Goal: Find specific page/section: Find specific page/section

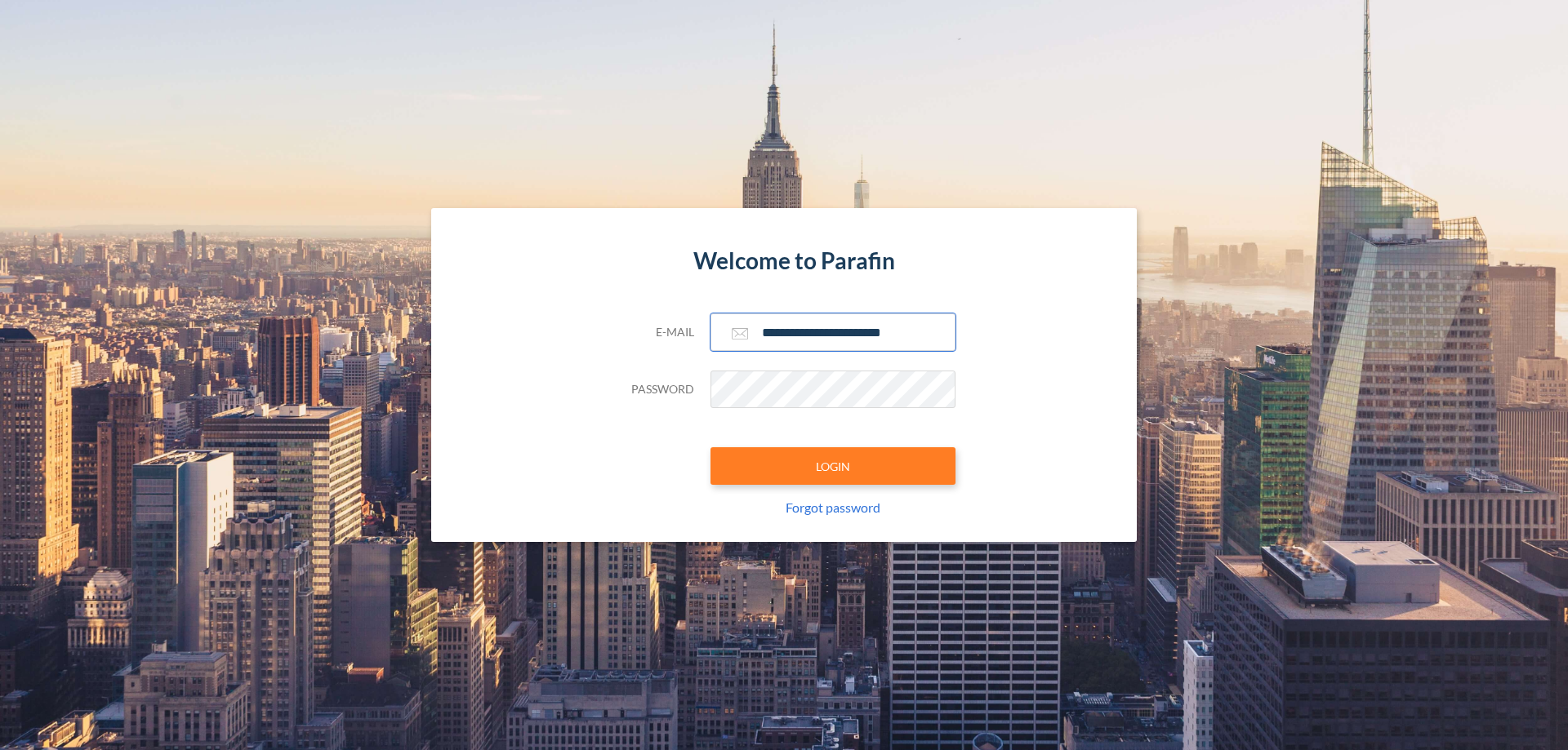
type input "**********"
click at [833, 466] on button "LOGIN" at bounding box center [833, 466] width 245 height 38
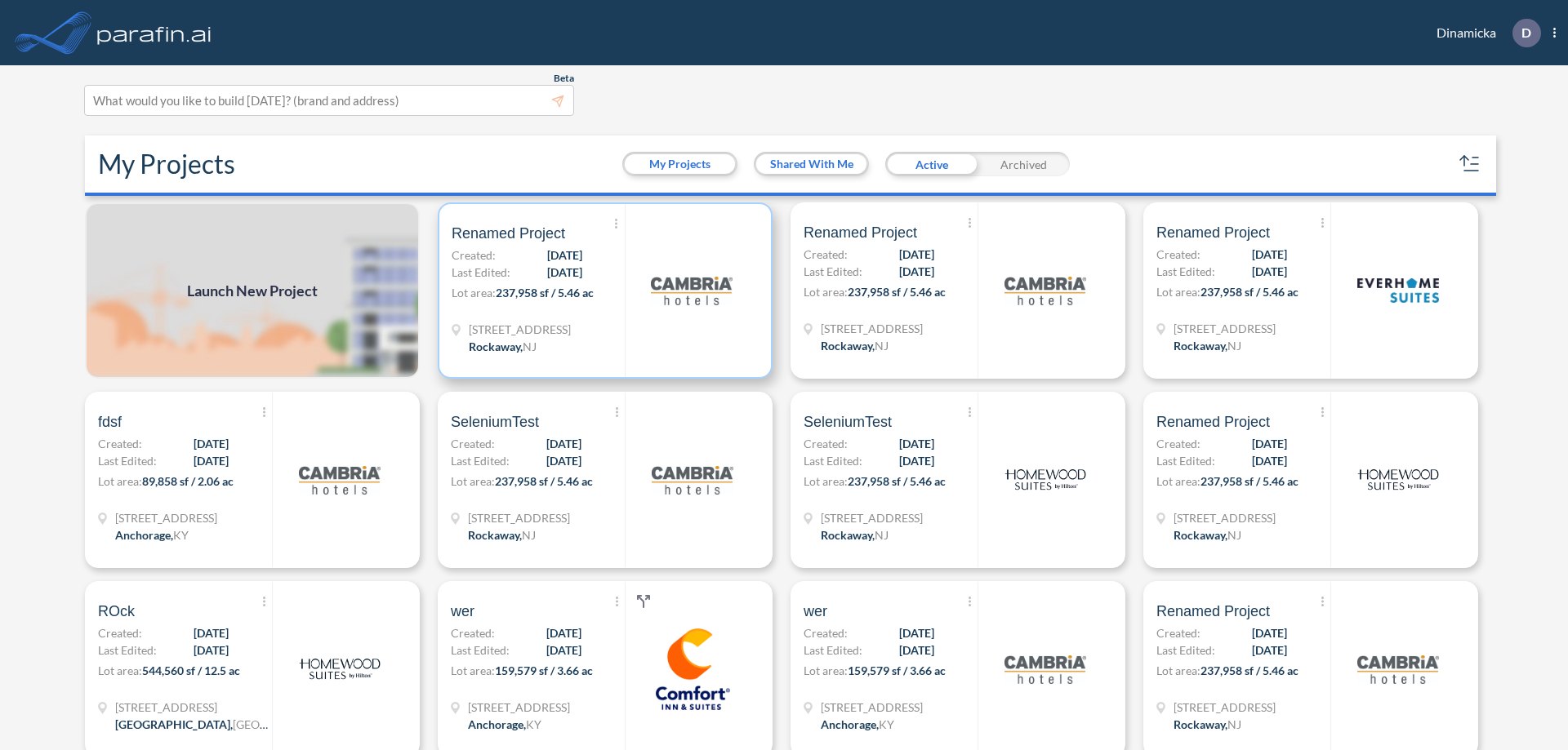
scroll to position [4, 0]
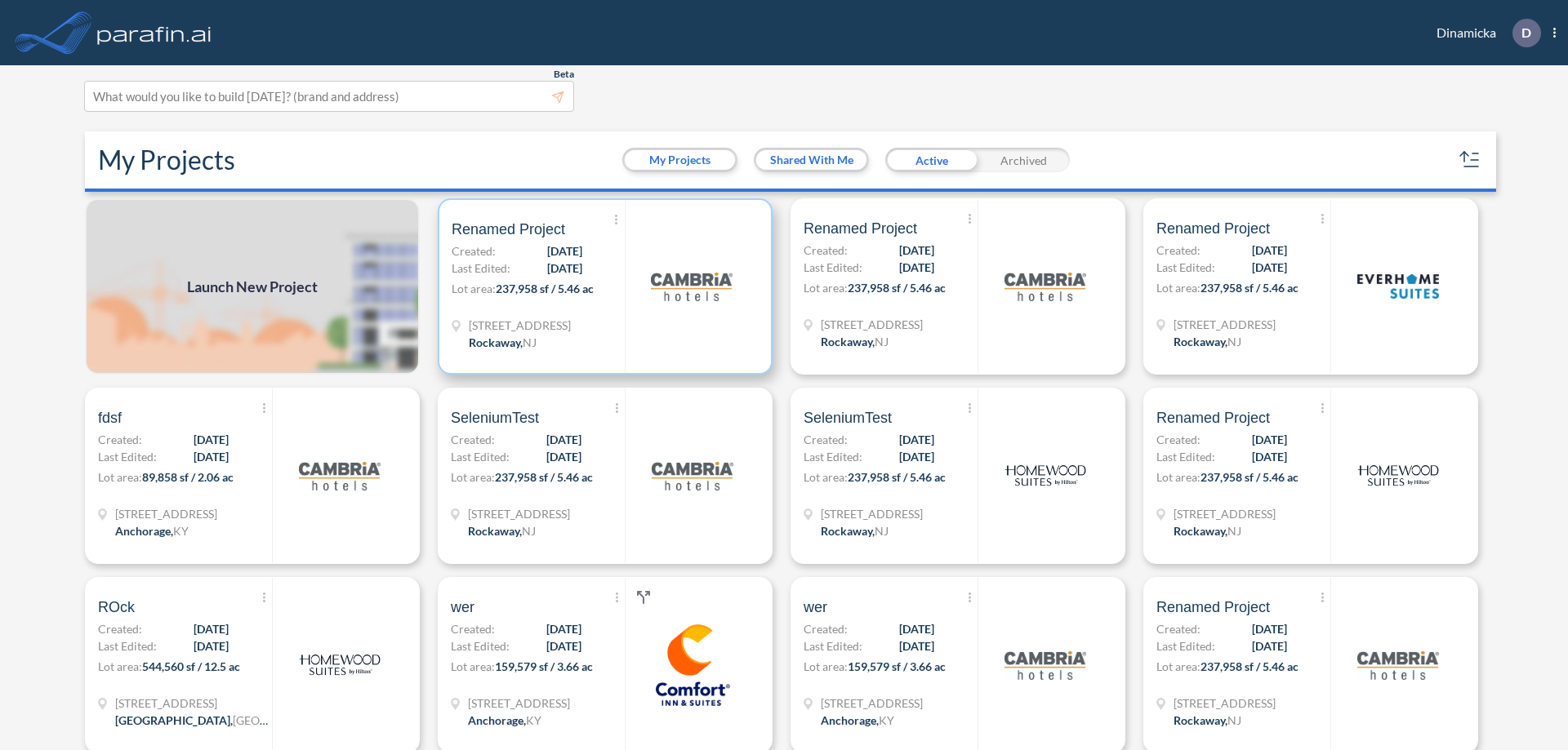
click at [602, 287] on p "Lot area: 237,958 sf / 5.46 ac" at bounding box center [538, 291] width 173 height 24
